Goal: Task Accomplishment & Management: Manage account settings

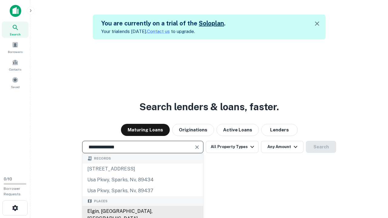
click at [142, 212] on div "Elgin, IL, USA" at bounding box center [142, 215] width 121 height 18
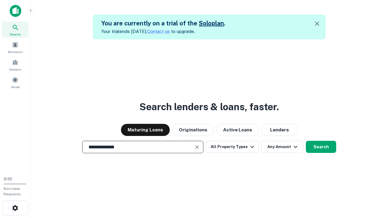
scroll to position [10, 0]
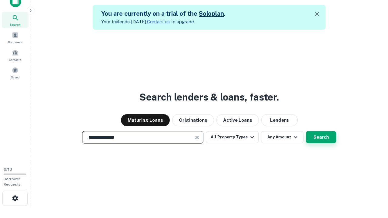
type input "**********"
click at [306, 131] on button "Search" at bounding box center [321, 137] width 30 height 12
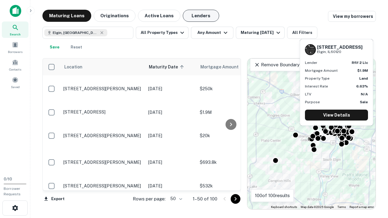
click at [201, 16] on button "Lenders" at bounding box center [201, 16] width 36 height 12
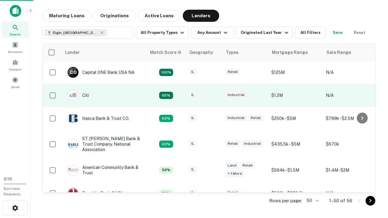
click at [215, 95] on div "IL" at bounding box center [204, 96] width 30 height 8
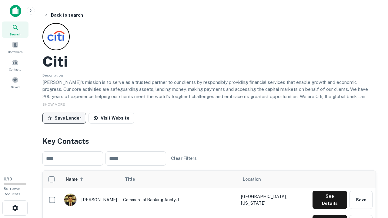
click at [64, 118] on button "Save Lender" at bounding box center [64, 118] width 44 height 11
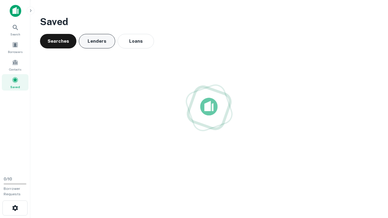
click at [97, 41] on button "Lenders" at bounding box center [97, 41] width 36 height 15
